Goal: Transaction & Acquisition: Subscribe to service/newsletter

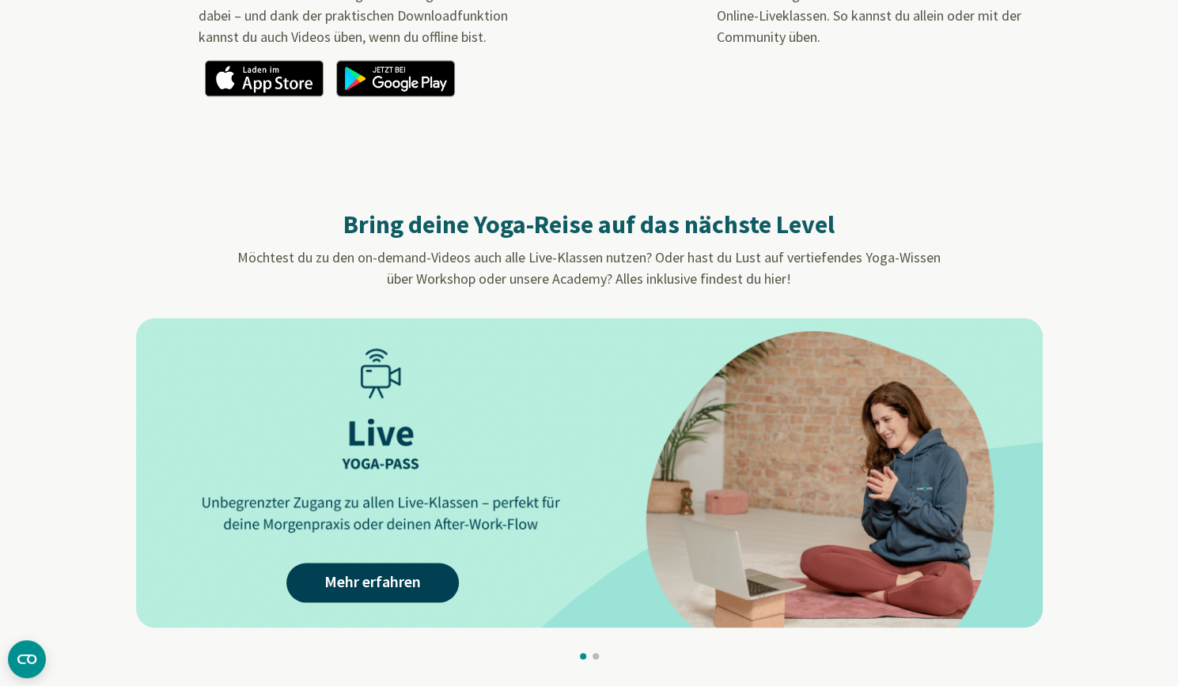
scroll to position [1503, 0]
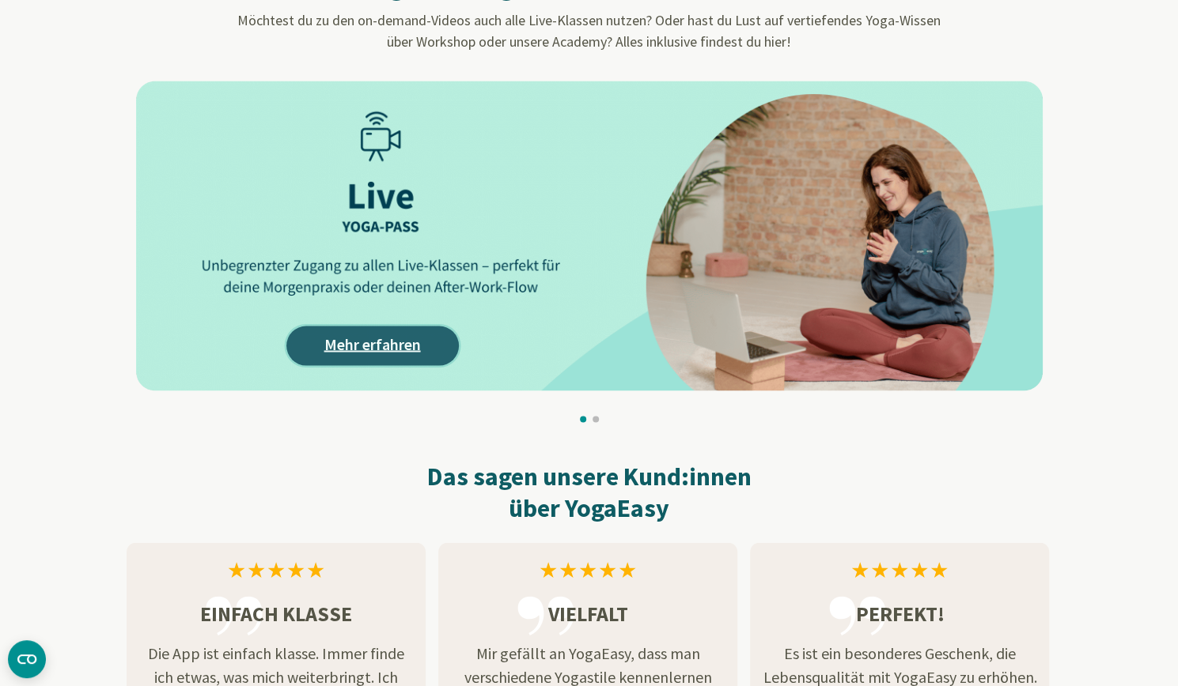
click at [391, 347] on link "Mehr erfahren" at bounding box center [372, 346] width 172 height 40
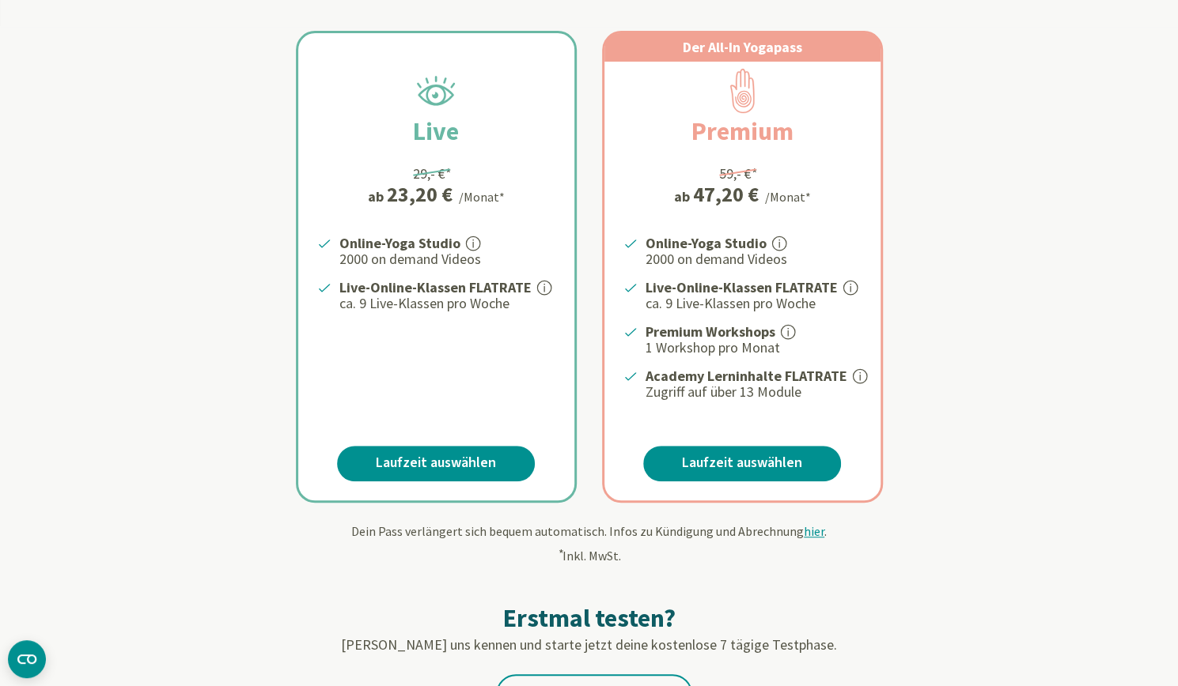
scroll to position [316, 0]
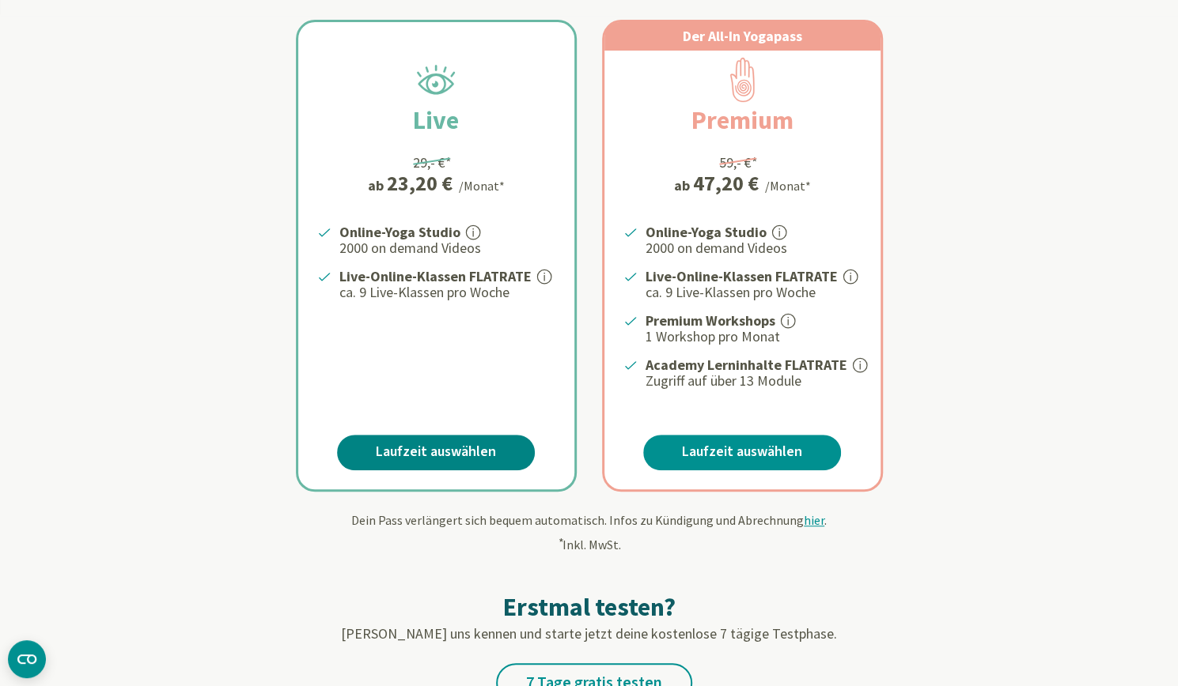
click at [432, 450] on link "Laufzeit auswählen" at bounding box center [436, 453] width 198 height 36
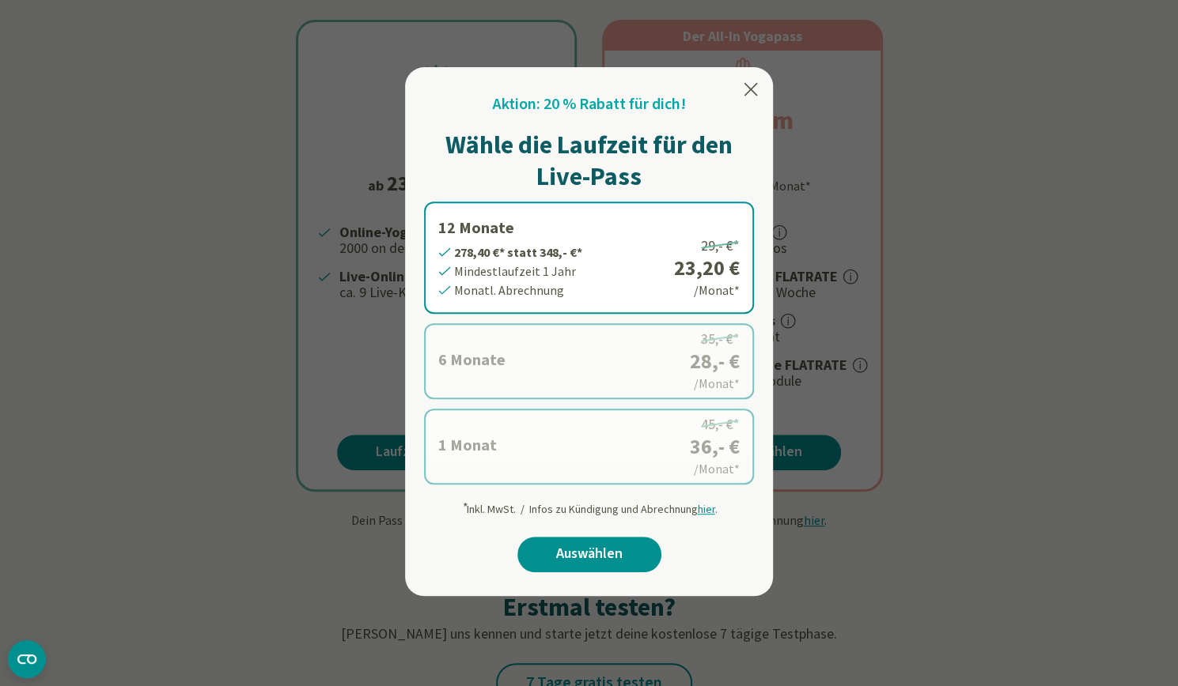
click at [752, 87] on icon at bounding box center [750, 89] width 13 height 13
